Goal: Task Accomplishment & Management: Complete application form

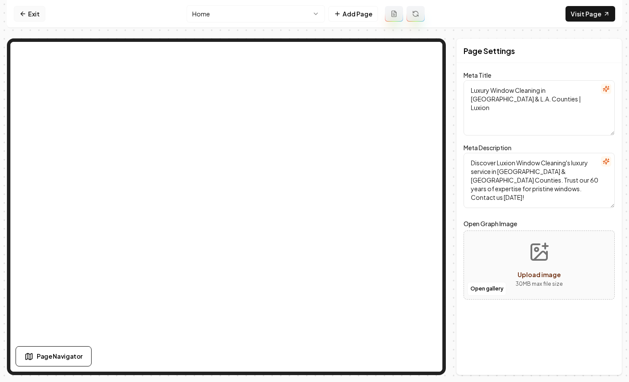
click at [23, 16] on icon at bounding box center [22, 13] width 7 height 7
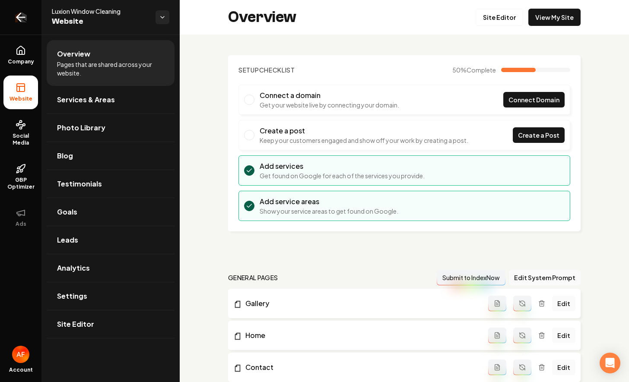
click at [25, 19] on icon "Return to dashboard" at bounding box center [21, 17] width 14 height 14
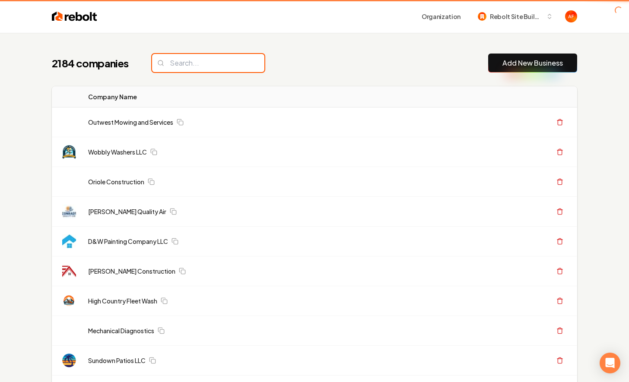
click at [210, 63] on input "search" at bounding box center [208, 63] width 112 height 18
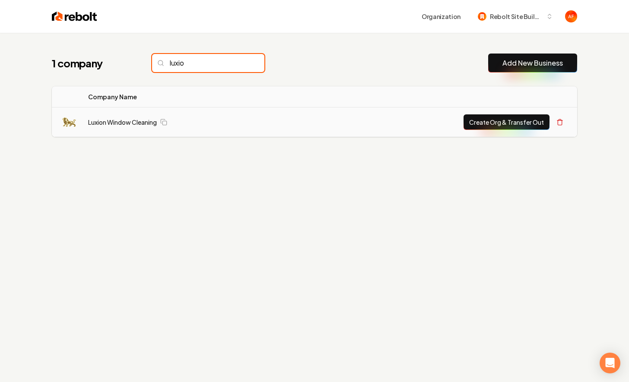
type input "luxio"
click at [500, 126] on button "Create Org & Transfer Out" at bounding box center [506, 122] width 86 height 16
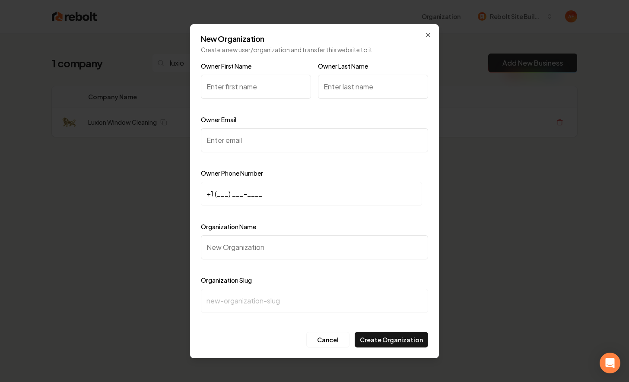
click at [244, 84] on input "Owner First Name" at bounding box center [256, 87] width 110 height 24
type input "Jonathan"
click at [345, 89] on input "Owner Last Name" at bounding box center [373, 87] width 110 height 24
type input "Rosen"
click at [297, 135] on input "Owner Email" at bounding box center [314, 140] width 227 height 24
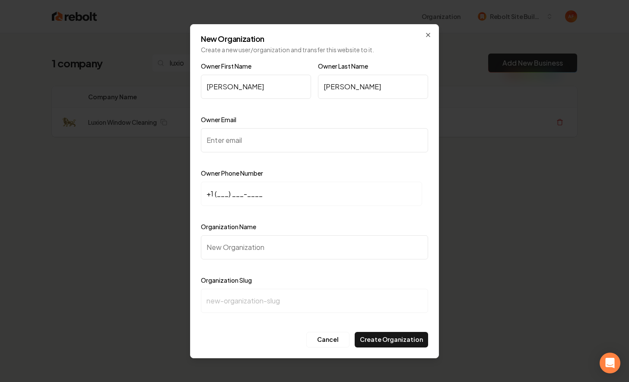
paste input "luxionwindowcleaning@gmail.com"
type input "luxionwindowcleaning@gmail.com"
click at [217, 195] on input "+1 (___) ___-____" at bounding box center [311, 194] width 221 height 24
paste input "916) 462-2756"
type input "+1 (916) 462-2756"
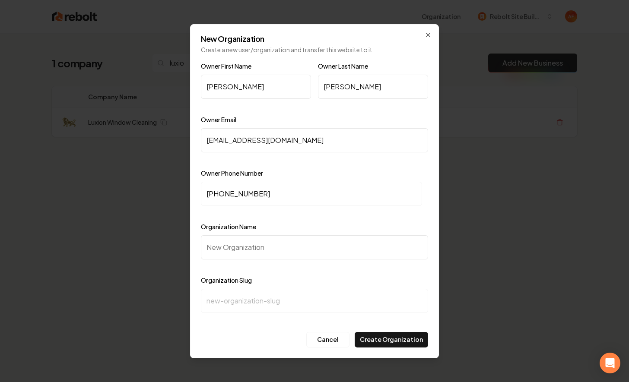
click at [225, 243] on input "Organization Name" at bounding box center [314, 247] width 227 height 24
type input "L"
type input "l"
type input "Lu"
type input "lu"
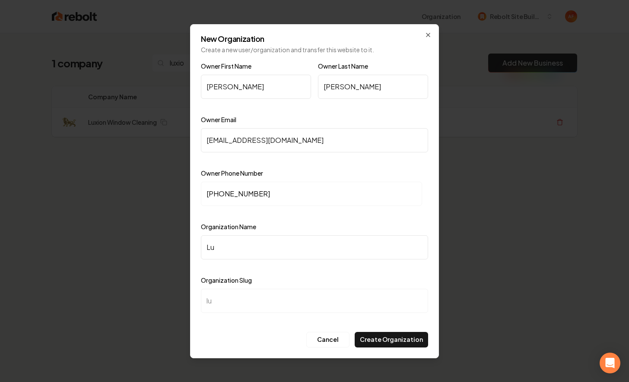
type input "Lux"
type input "lux"
type input "Luxi"
type input "luxi"
type input "Luxio"
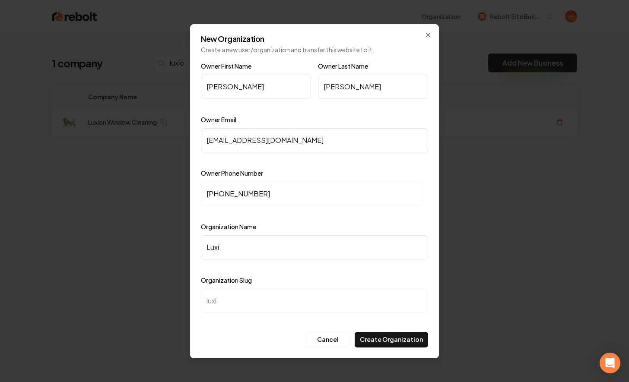
type input "luxio"
type input "Luxion"
type input "luxion"
type input "Luxion W"
type input "luxion-w"
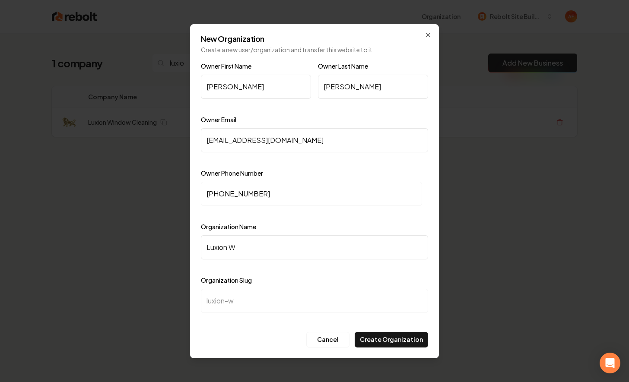
type input "Luxion Wi"
type input "luxion-wi"
type input "Luxion Win"
type input "luxion-win"
type input "Luxion Wind"
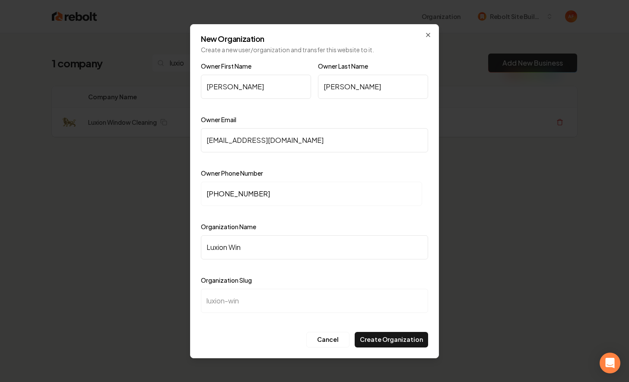
type input "luxion-wind"
type input "Luxion Windo"
type input "luxion-windo"
type input "Luxion Window"
type input "luxion-window"
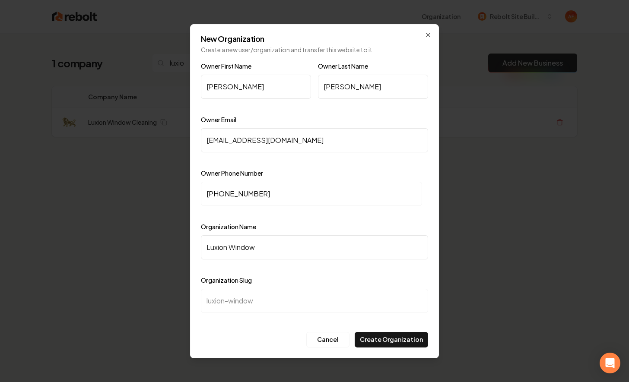
type input "Luxion Window C"
type input "luxion-window-c"
type input "Luxion Window Cl"
type input "luxion-window-cl"
type input "Luxion Window Cle"
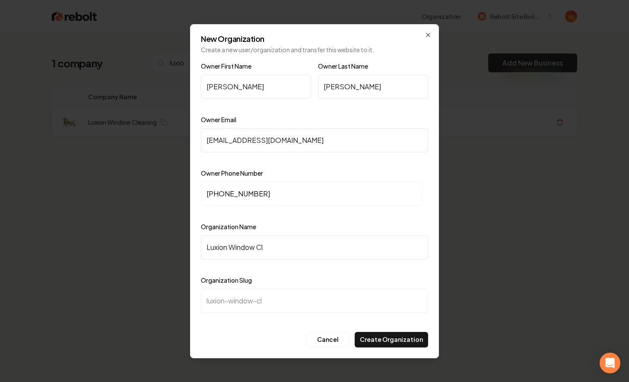
type input "luxion-window-cle"
type input "Luxion Window Clea"
type input "luxion-window-clea"
type input "Luxion Window Clean"
type input "luxion-window-clean"
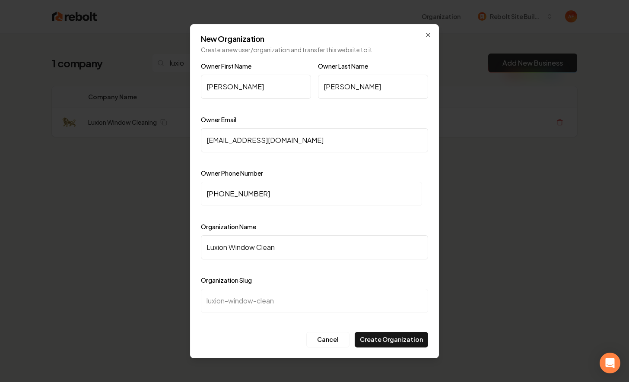
type input "Luxion Window Cleani"
type input "luxion-window-cleani"
type input "Luxion Window Cleanin"
type input "luxion-window-cleanin"
type input "Luxion Window Cleaning"
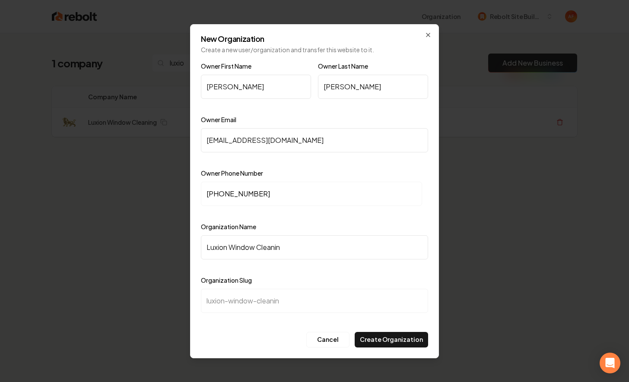
type input "luxion-window-cleaning"
type input "Luxion Window Cleaning"
click at [394, 336] on button "Create Organization" at bounding box center [391, 340] width 73 height 16
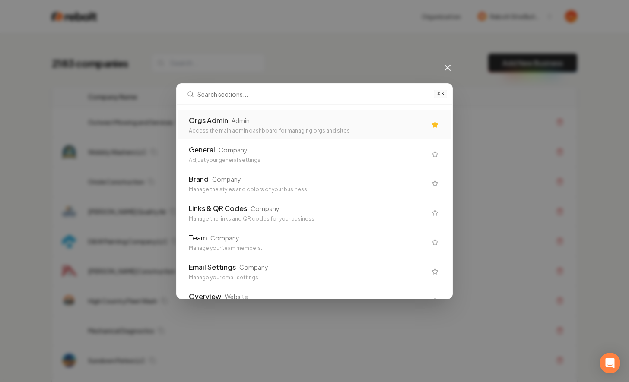
click at [239, 116] on div "Admin" at bounding box center [240, 120] width 18 height 9
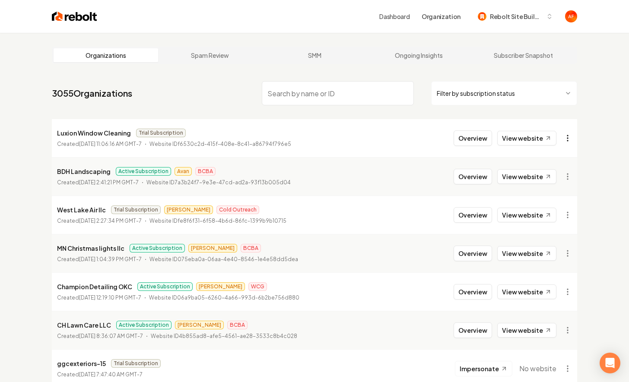
click at [568, 134] on html "Dashboard Organization Rebolt Site Builder Organizations Spam Review SMM Ongoin…" at bounding box center [314, 191] width 629 height 382
click at [536, 168] on div "Get Payment Link" at bounding box center [546, 172] width 55 height 14
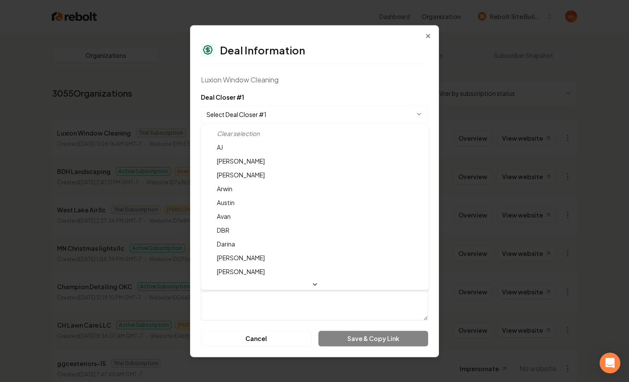
click at [363, 111] on body "Dashboard Organization Rebolt Site Builder Organizations Spam Review SMM Ongoin…" at bounding box center [314, 191] width 629 height 382
select select "**********"
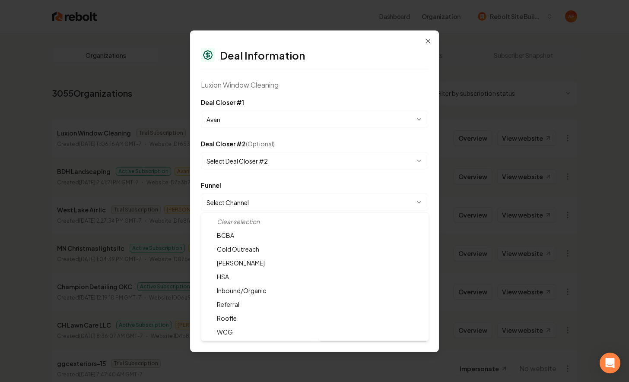
click at [261, 203] on body "Dashboard Organization Rebolt Site Builder Organizations Spam Review SMM Ongoin…" at bounding box center [314, 191] width 629 height 382
select select "**********"
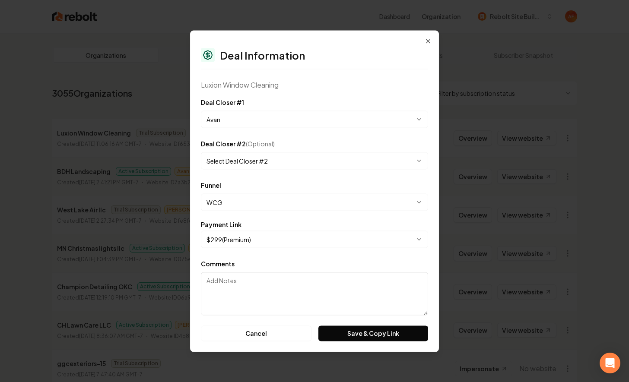
click at [339, 240] on body "Dashboard Organization Rebolt Site Builder Organizations Spam Review SMM Ongoin…" at bounding box center [314, 191] width 629 height 382
click at [365, 342] on div "**********" at bounding box center [314, 191] width 249 height 322
click at [368, 333] on button "Save & Copy Link" at bounding box center [373, 334] width 110 height 16
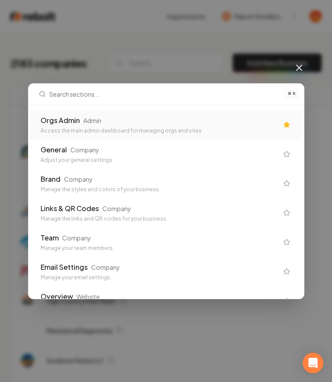
click at [176, 117] on div "Orgs Admin Admin" at bounding box center [160, 120] width 238 height 10
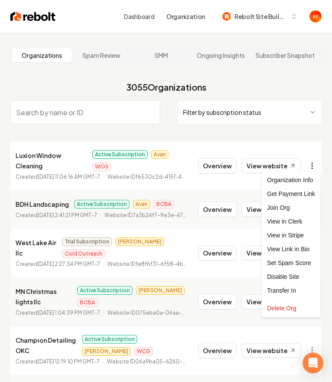
click at [317, 161] on html "Dashboard Organization Rebolt Site Builder Organizations Spam Review SMM Ongoin…" at bounding box center [166, 191] width 332 height 382
click at [297, 131] on html "Dashboard Organization Rebolt Site Builder Organizations Spam Review SMM Ongoin…" at bounding box center [166, 191] width 332 height 382
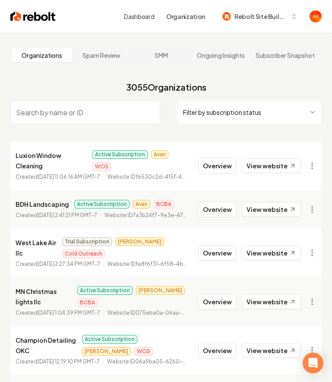
click at [319, 142] on li "Luxion Window Cleaning Active Subscription Avan WCG Created August 30, 2025, 11…" at bounding box center [165, 166] width 311 height 48
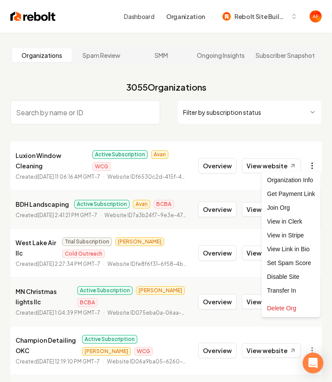
click at [315, 159] on html "Dashboard Organization Rebolt Site Builder Organizations Spam Review SMM Ongoin…" at bounding box center [166, 191] width 332 height 382
click at [281, 140] on html "Dashboard Organization Rebolt Site Builder Organizations Spam Review SMM Ongoin…" at bounding box center [166, 191] width 332 height 382
click at [314, 159] on html "Dashboard Organization Rebolt Site Builder Organizations Spam Review SMM Ongoin…" at bounding box center [166, 191] width 332 height 382
click at [306, 140] on html "Dashboard Organization Rebolt Site Builder Organizations Spam Review SMM Ongoin…" at bounding box center [166, 191] width 332 height 382
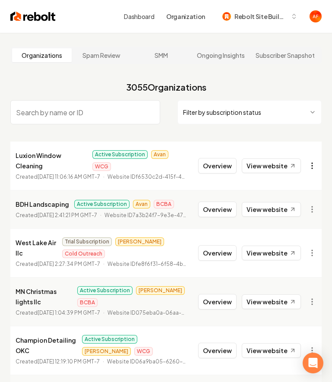
click at [313, 159] on html "Dashboard Organization Rebolt Site Builder Organizations Spam Review SMM Ongoin…" at bounding box center [166, 191] width 332 height 382
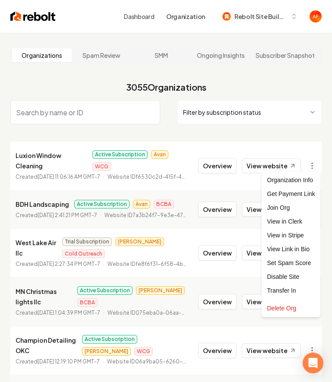
click at [278, 129] on html "Dashboard Organization Rebolt Site Builder Organizations Spam Review SMM Ongoin…" at bounding box center [166, 191] width 332 height 382
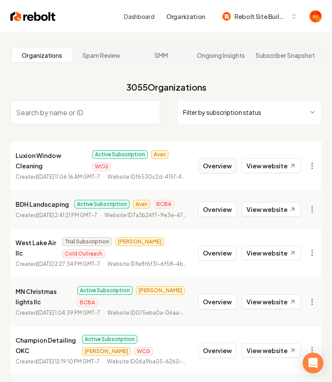
click at [227, 159] on button "Overview" at bounding box center [217, 166] width 38 height 16
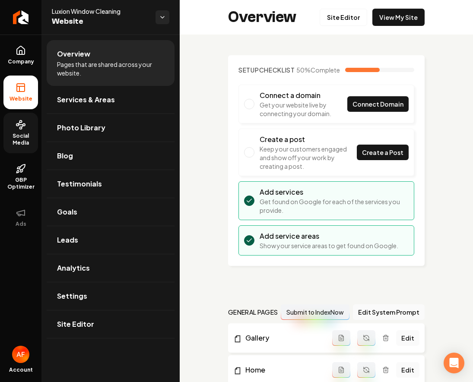
click at [23, 129] on icon at bounding box center [21, 125] width 10 height 10
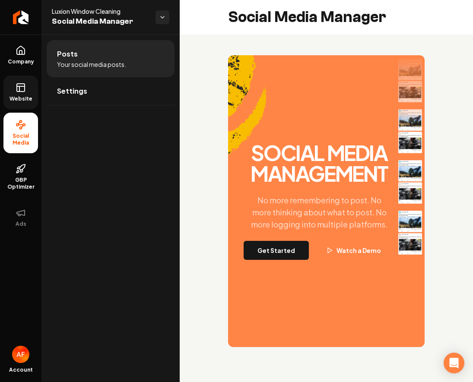
click at [28, 83] on link "Website" at bounding box center [20, 93] width 35 height 34
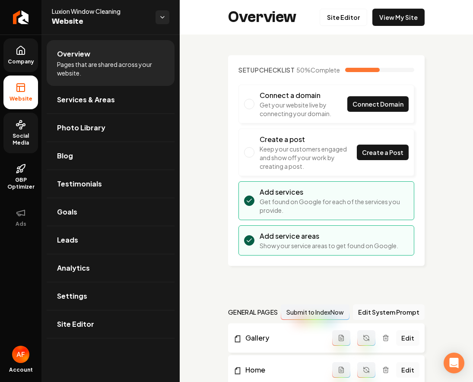
click at [27, 53] on link "Company" at bounding box center [20, 55] width 35 height 34
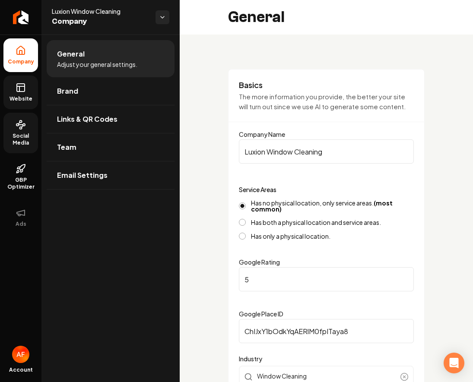
click at [22, 90] on icon at bounding box center [21, 87] width 10 height 10
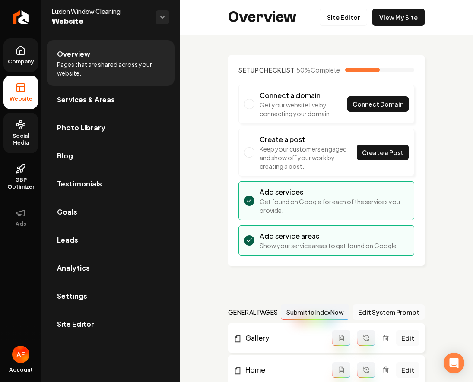
click at [22, 146] on span "Social Media" at bounding box center [20, 140] width 35 height 14
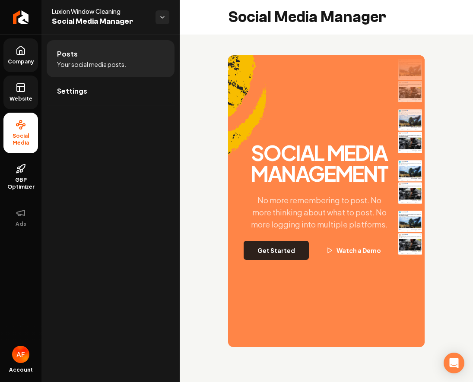
click at [273, 256] on button "Get Started" at bounding box center [276, 250] width 65 height 19
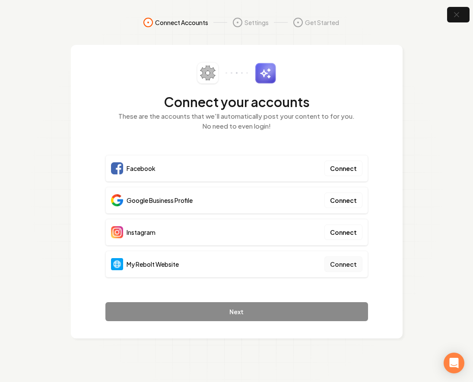
click at [341, 257] on button "Connect" at bounding box center [343, 265] width 38 height 16
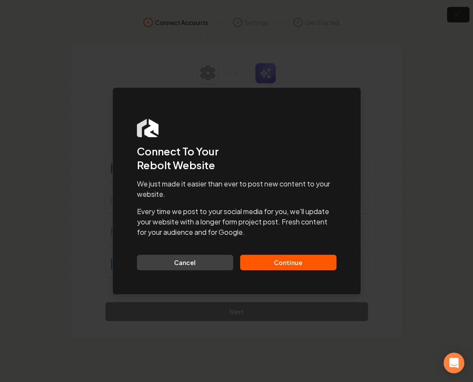
click at [308, 262] on button "Continue" at bounding box center [288, 263] width 96 height 16
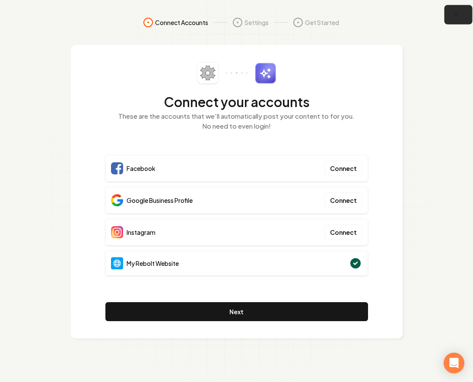
click at [425, 10] on icon "button" at bounding box center [456, 15] width 11 height 11
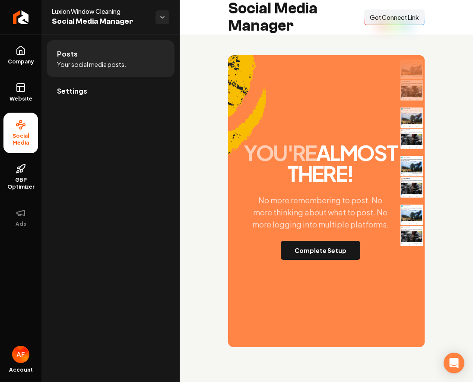
click at [406, 17] on span "Get Connect Link" at bounding box center [394, 17] width 49 height 9
click at [304, 260] on button "Complete Setup" at bounding box center [320, 250] width 79 height 19
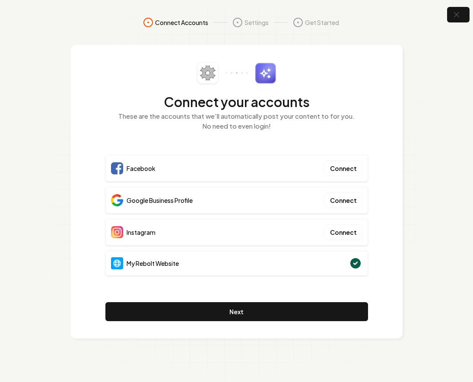
click at [382, 122] on div "Connect your accounts These are the accounts that we'll automatically post your…" at bounding box center [237, 192] width 332 height 294
click at [462, 14] on button "button" at bounding box center [458, 14] width 28 height 19
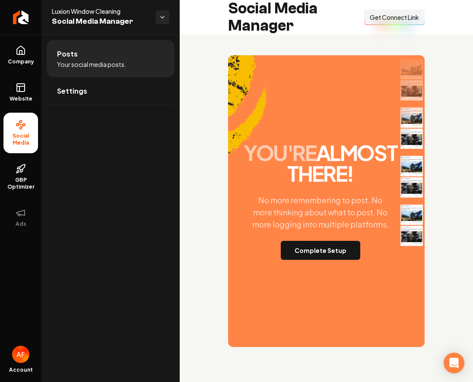
click at [393, 12] on button "Connect Link Get Connect Link" at bounding box center [394, 18] width 60 height 16
click at [379, 20] on span "Get Connect Link" at bounding box center [394, 17] width 49 height 9
click at [298, 260] on button "Complete Setup" at bounding box center [320, 250] width 79 height 19
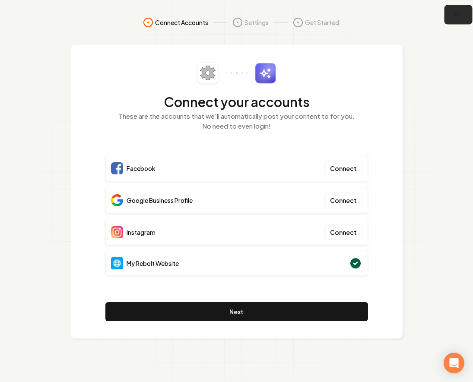
click at [457, 21] on button "button" at bounding box center [458, 14] width 28 height 19
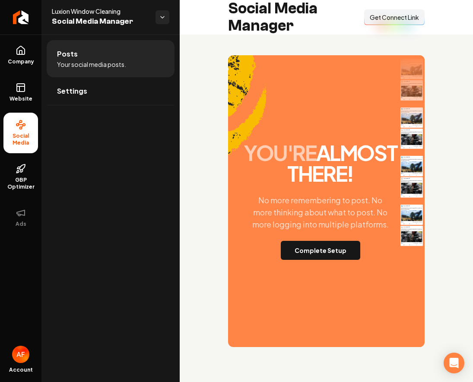
click at [383, 15] on span "Get Connect Link" at bounding box center [394, 17] width 49 height 9
click at [22, 90] on icon at bounding box center [21, 87] width 10 height 10
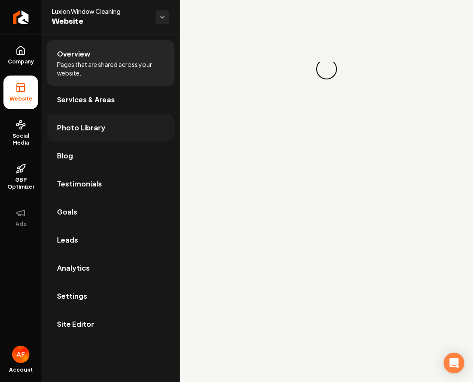
click at [105, 130] on link "Photo Library" at bounding box center [111, 128] width 128 height 28
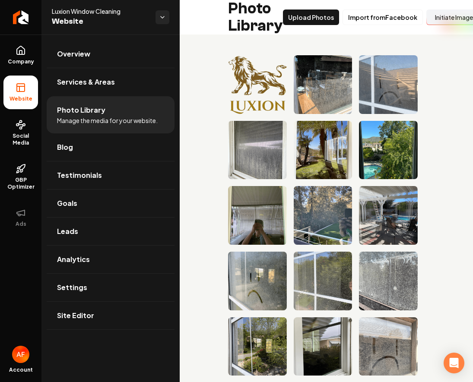
click at [443, 16] on button "Initiate Image Upload" at bounding box center [464, 18] width 76 height 16
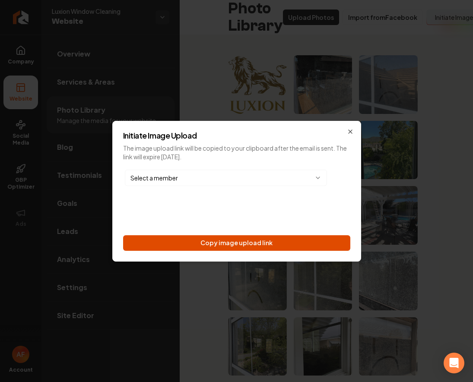
click at [266, 247] on button "Copy image upload link" at bounding box center [236, 243] width 227 height 16
